Goal: Information Seeking & Learning: Learn about a topic

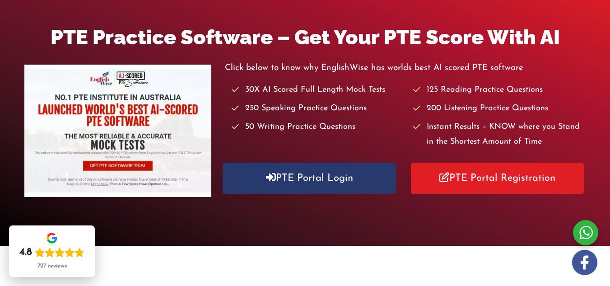
scroll to position [150, 0]
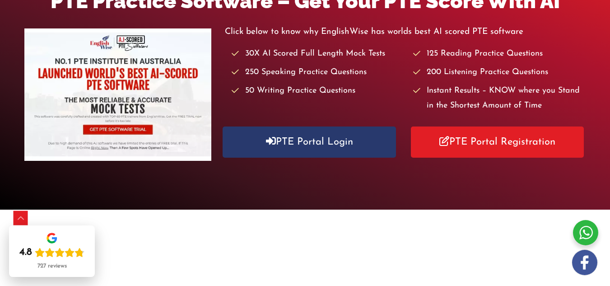
click at [287, 276] on h2 "Why Englishwise" at bounding box center [305, 265] width 542 height 21
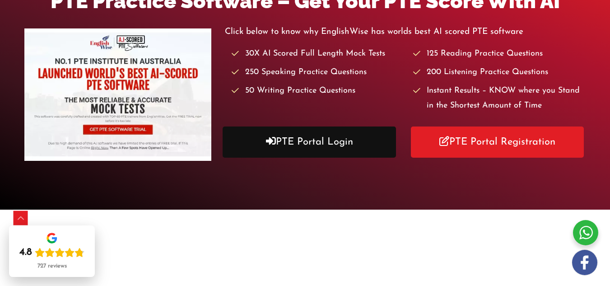
click at [326, 145] on link "PTE Portal Login" at bounding box center [309, 141] width 173 height 31
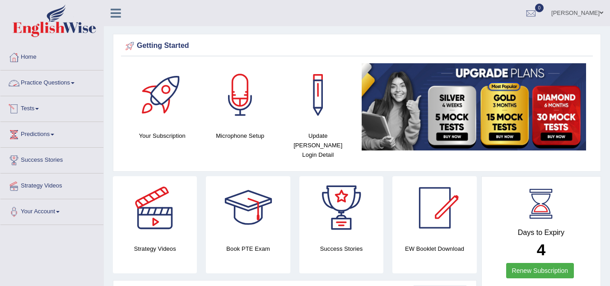
click at [72, 84] on link "Practice Questions" at bounding box center [51, 81] width 103 height 23
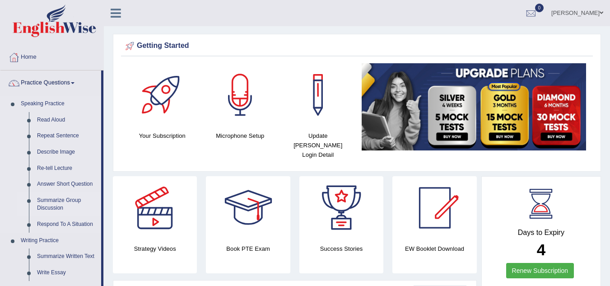
click at [56, 204] on link "Summarize Group Discussion" at bounding box center [67, 204] width 68 height 24
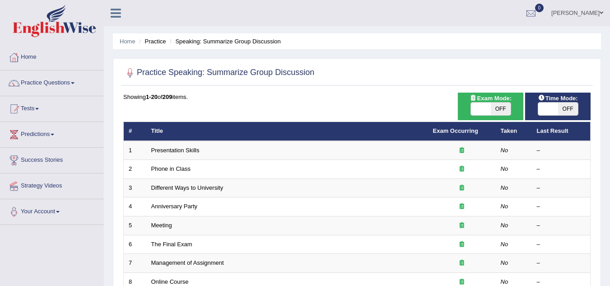
click at [502, 107] on span "OFF" at bounding box center [501, 109] width 20 height 13
checkbox input "true"
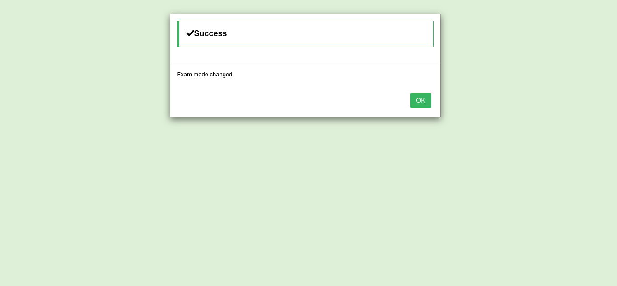
click at [429, 98] on button "OK" at bounding box center [420, 100] width 21 height 15
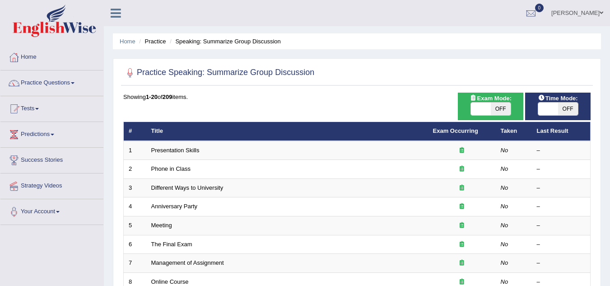
click at [415, 101] on div "Showing 1-20 of 209 items." at bounding box center [357, 97] width 468 height 9
click at [504, 109] on span "OFF" at bounding box center [501, 109] width 20 height 13
checkbox input "true"
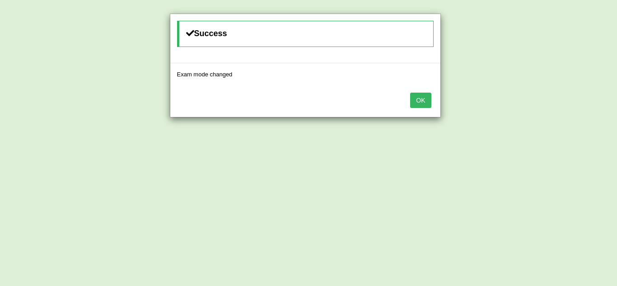
click at [415, 106] on button "OK" at bounding box center [420, 100] width 21 height 15
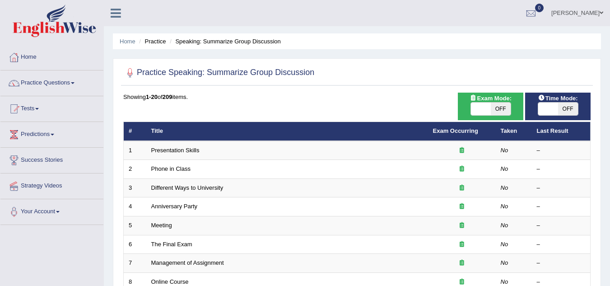
click at [503, 107] on span "OFF" at bounding box center [501, 109] width 20 height 13
checkbox input "true"
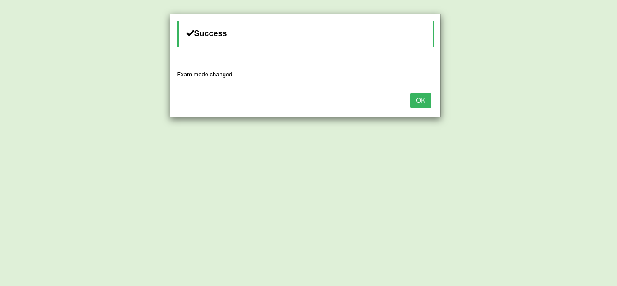
click at [426, 101] on button "OK" at bounding box center [420, 100] width 21 height 15
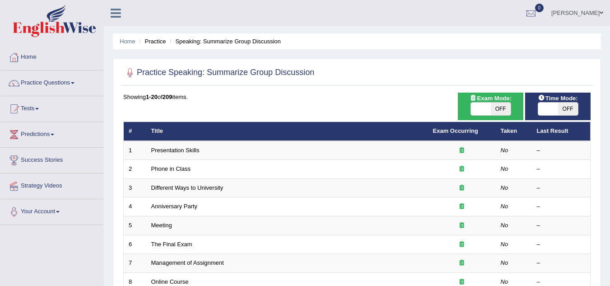
click at [501, 109] on span "OFF" at bounding box center [501, 109] width 20 height 13
checkbox input "true"
